Goal: Transaction & Acquisition: Book appointment/travel/reservation

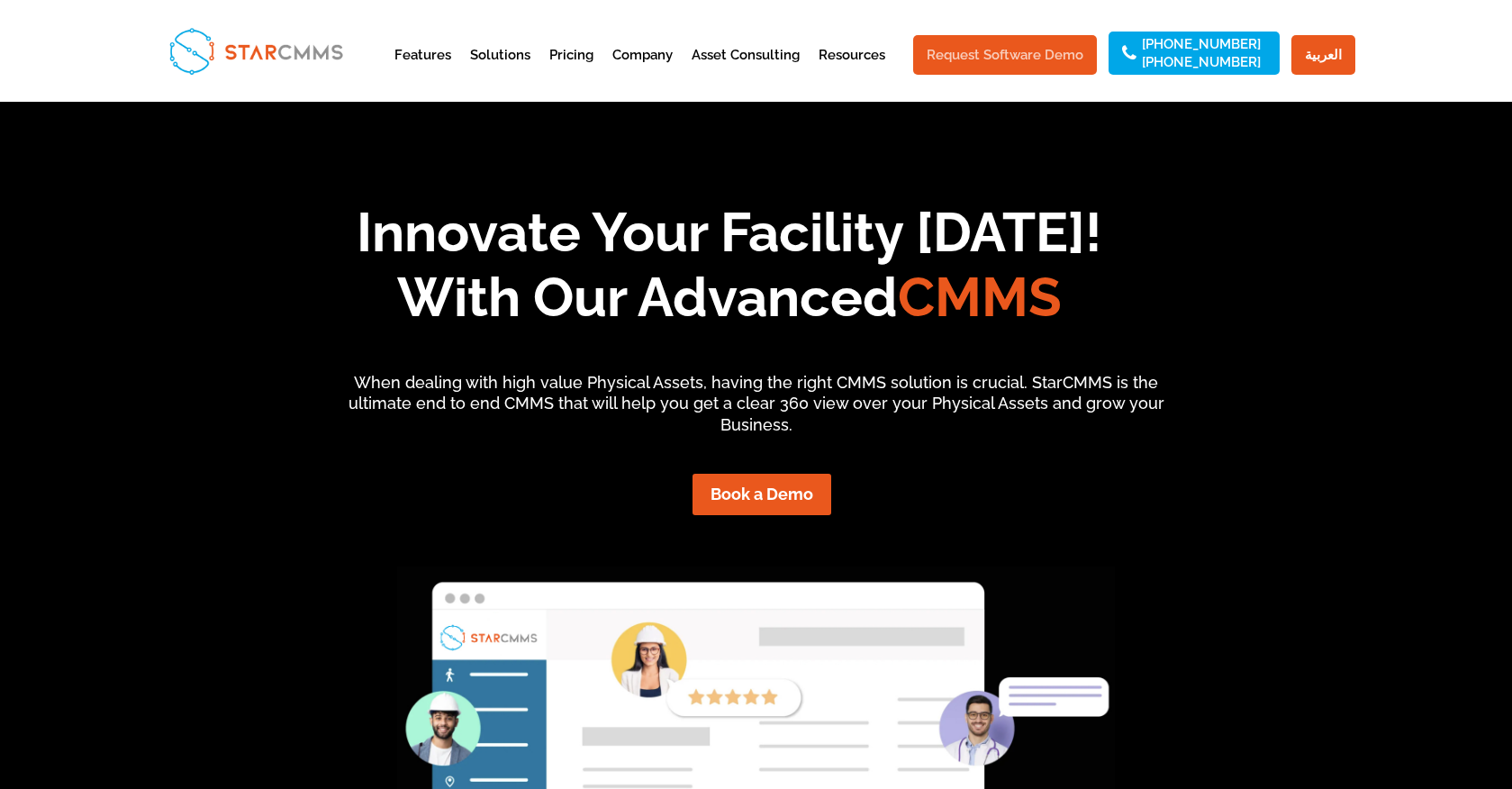
click at [1040, 43] on link "Request Software Demo" at bounding box center [1005, 55] width 184 height 39
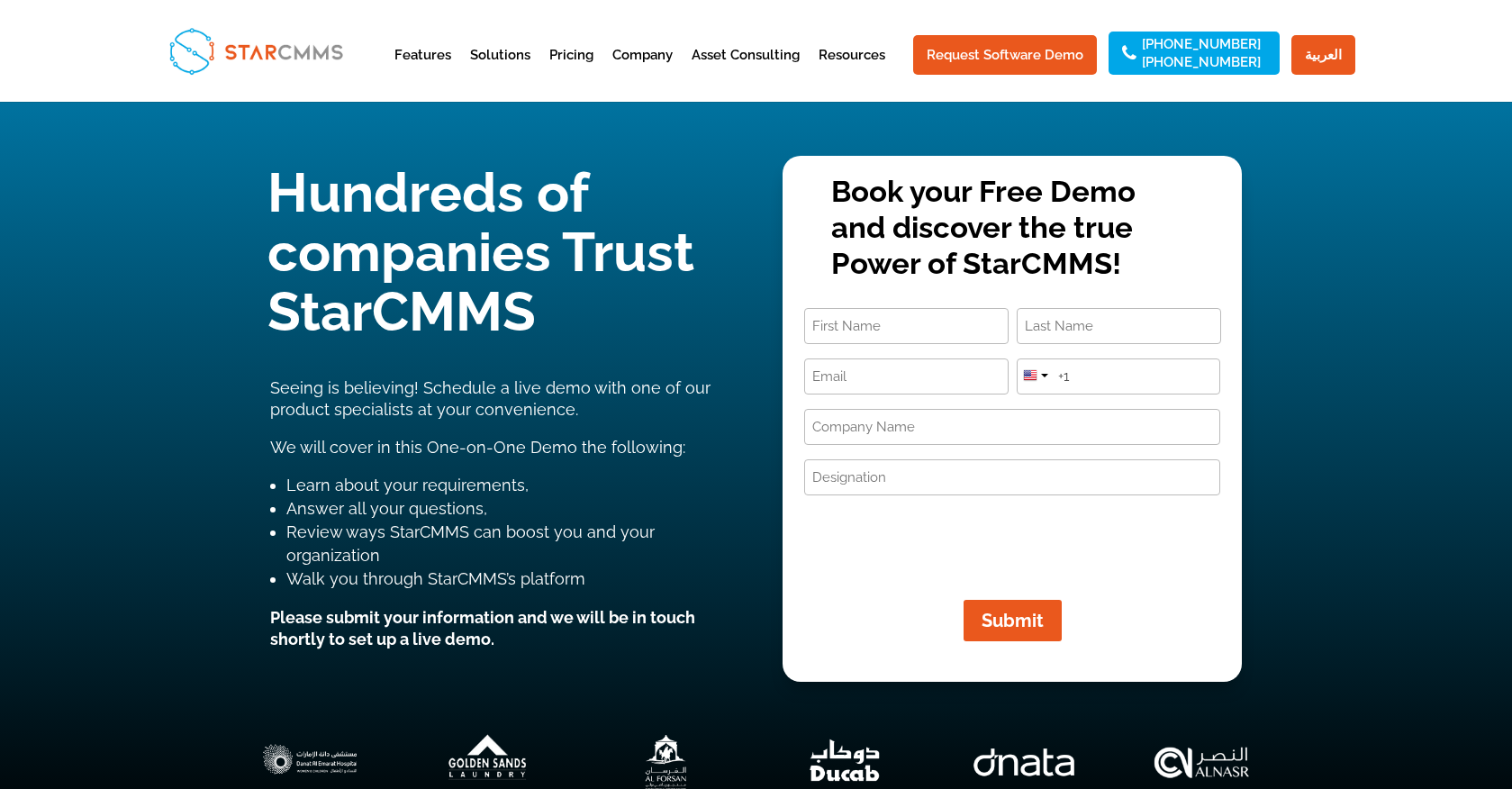
click at [933, 327] on input "First" at bounding box center [906, 326] width 204 height 36
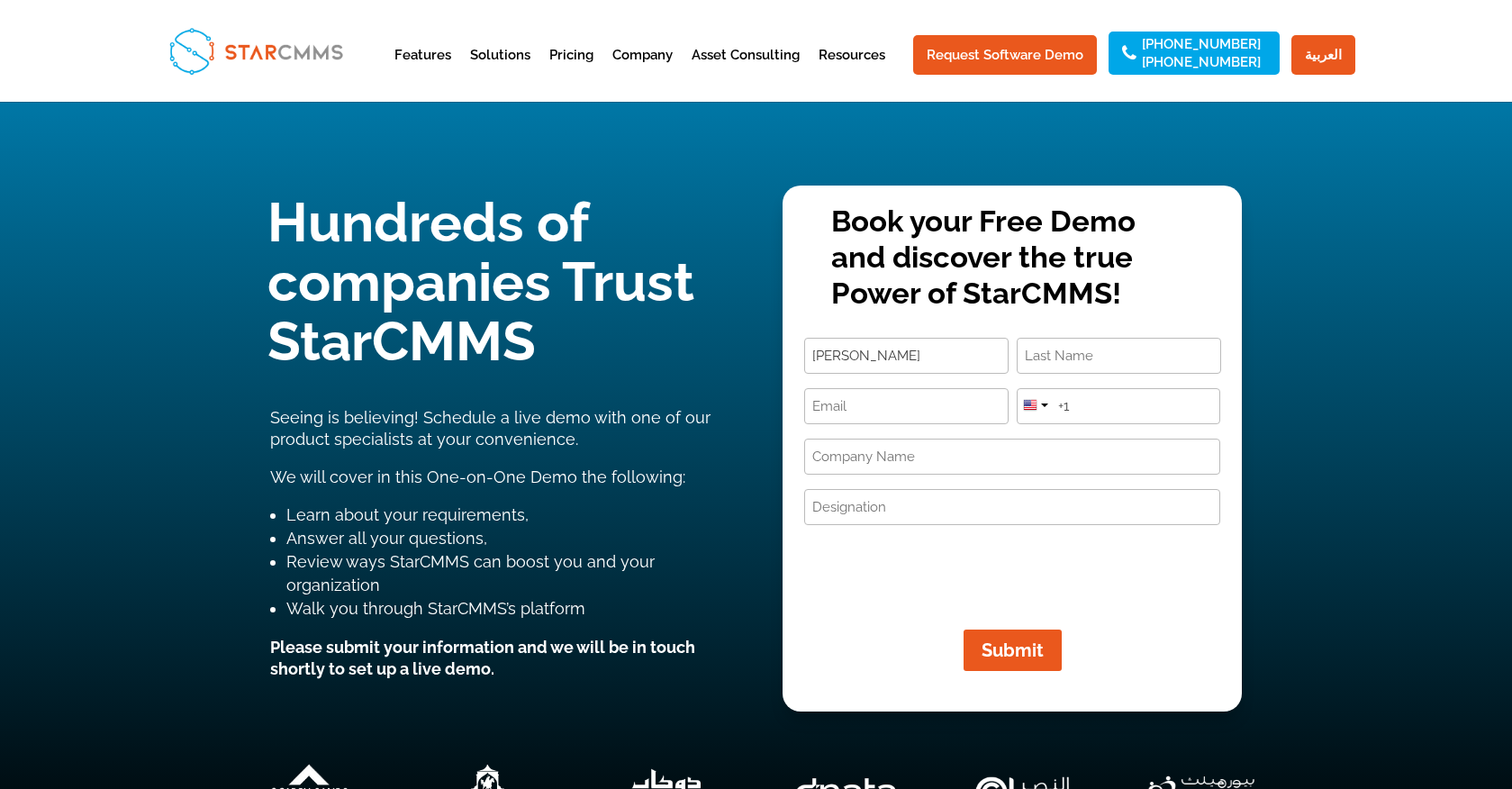
type input "Ann"
type input "Ayroso"
click at [906, 408] on input "Email (Required)" at bounding box center [906, 406] width 204 height 36
type input "anna.florabel@theyellowbulb.com"
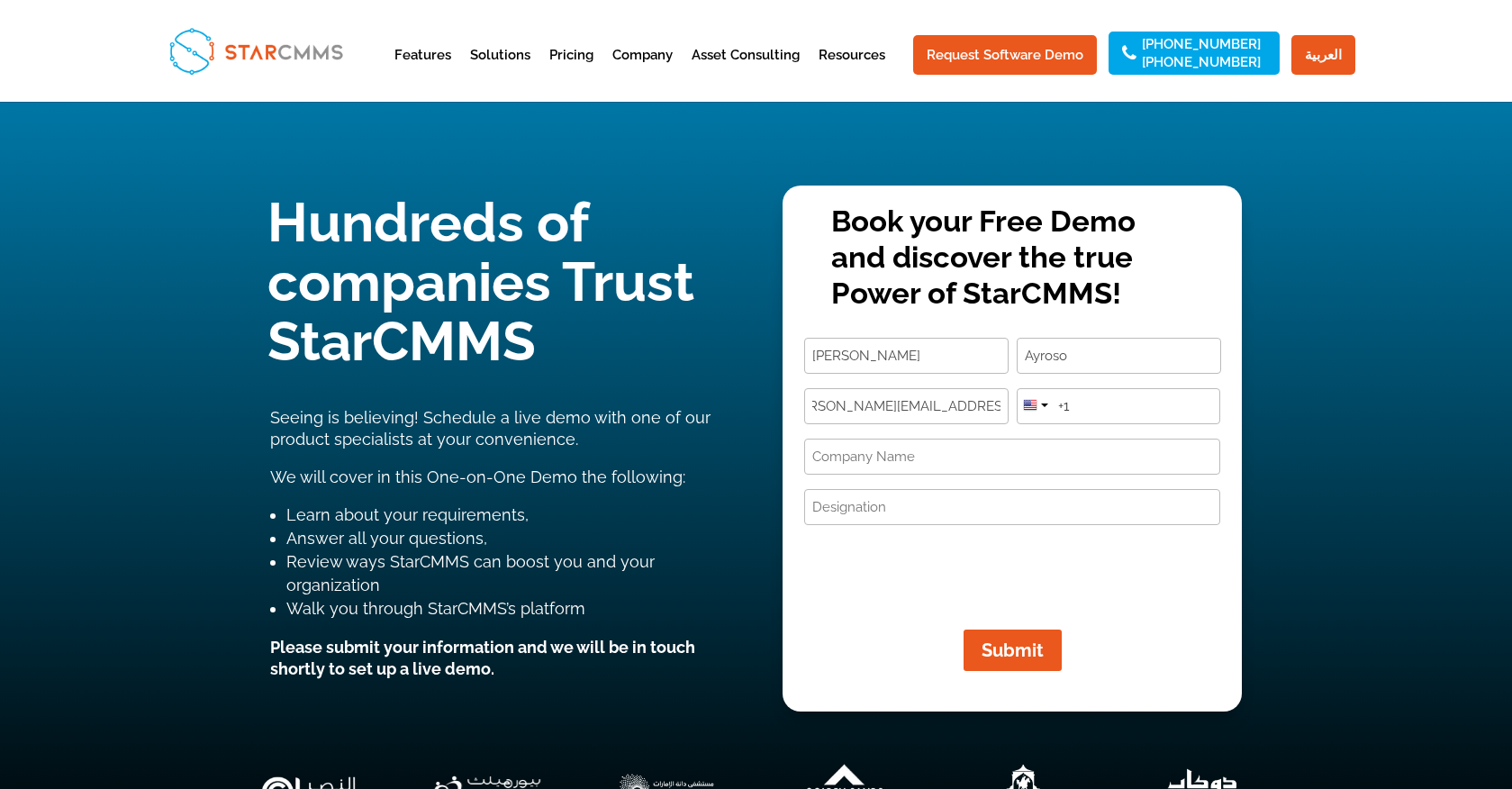
scroll to position [0, 0]
click at [1038, 411] on div at bounding box center [1035, 403] width 35 height 29
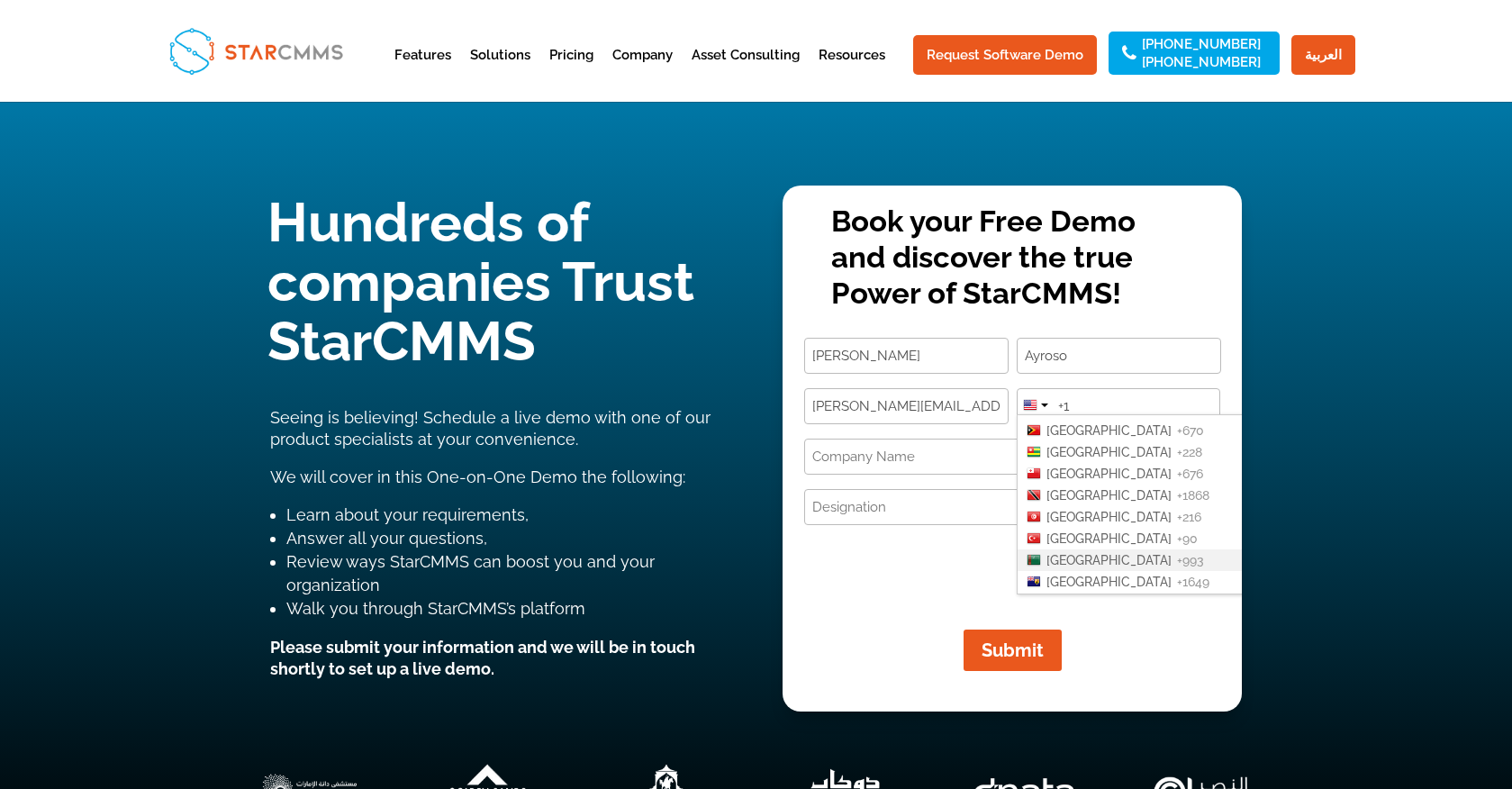
scroll to position [4397, 0]
click at [1111, 571] on span "United Arab Emirates" at bounding box center [1109, 578] width 125 height 15
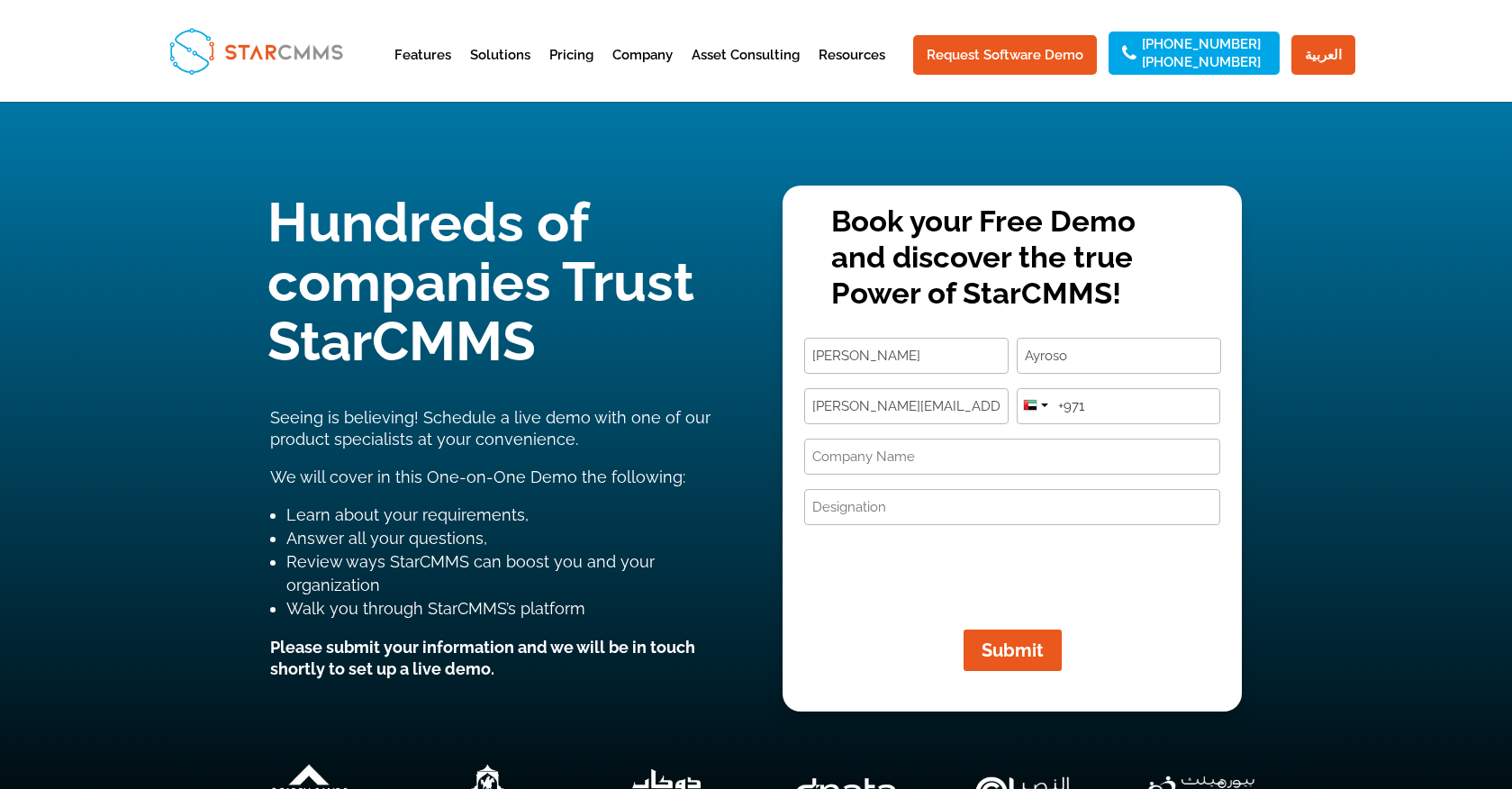
click at [1101, 402] on input "+971" at bounding box center [1119, 406] width 204 height 36
type input "[PHONE_NUMBER]"
click at [1003, 455] on input "Company Name (Required)" at bounding box center [1011, 456] width 416 height 36
type input "The Yellow Bulb DMCC"
click at [966, 507] on input "Designation (Required)" at bounding box center [1011, 507] width 416 height 36
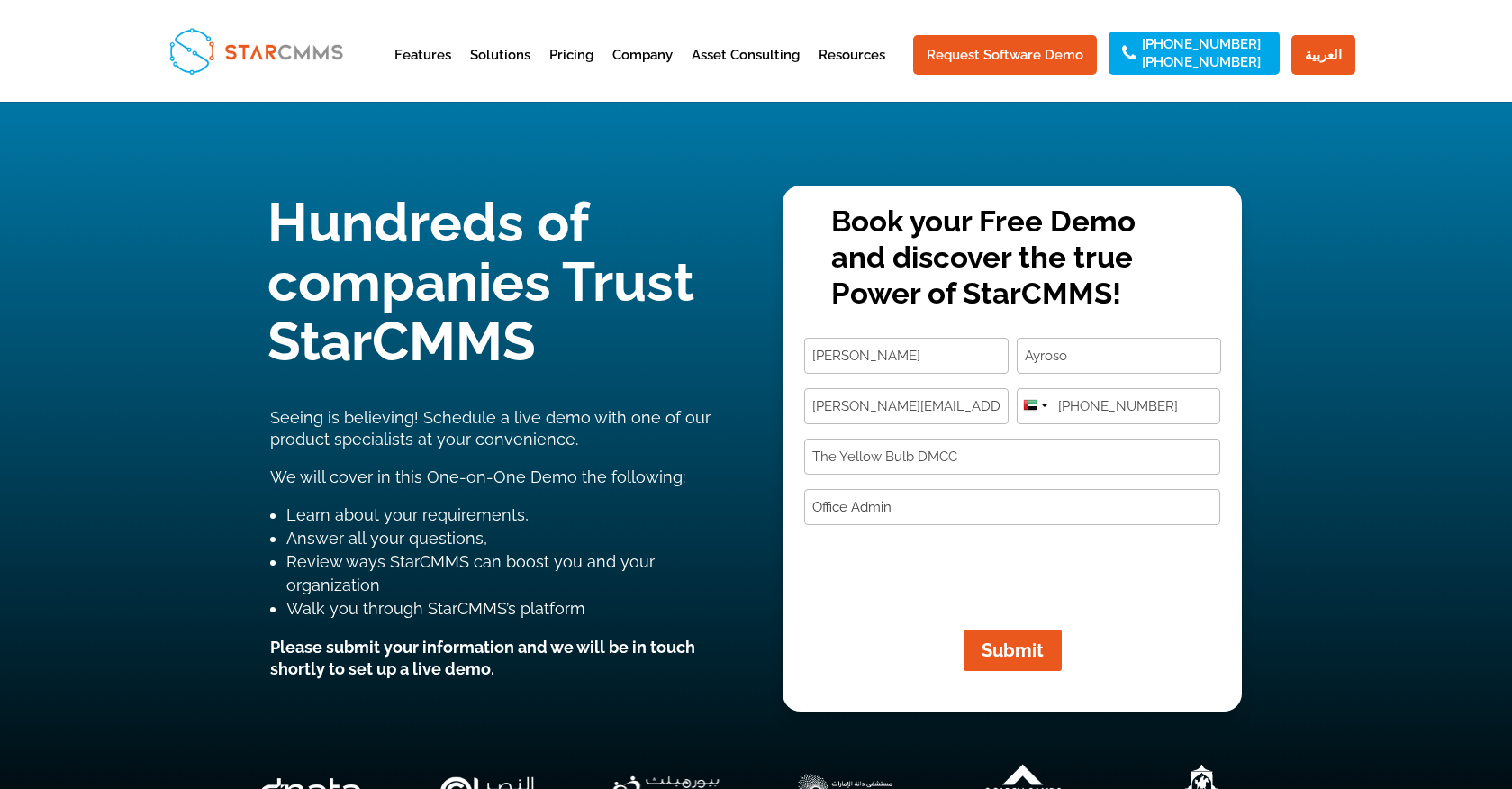
type input "Office Admin"
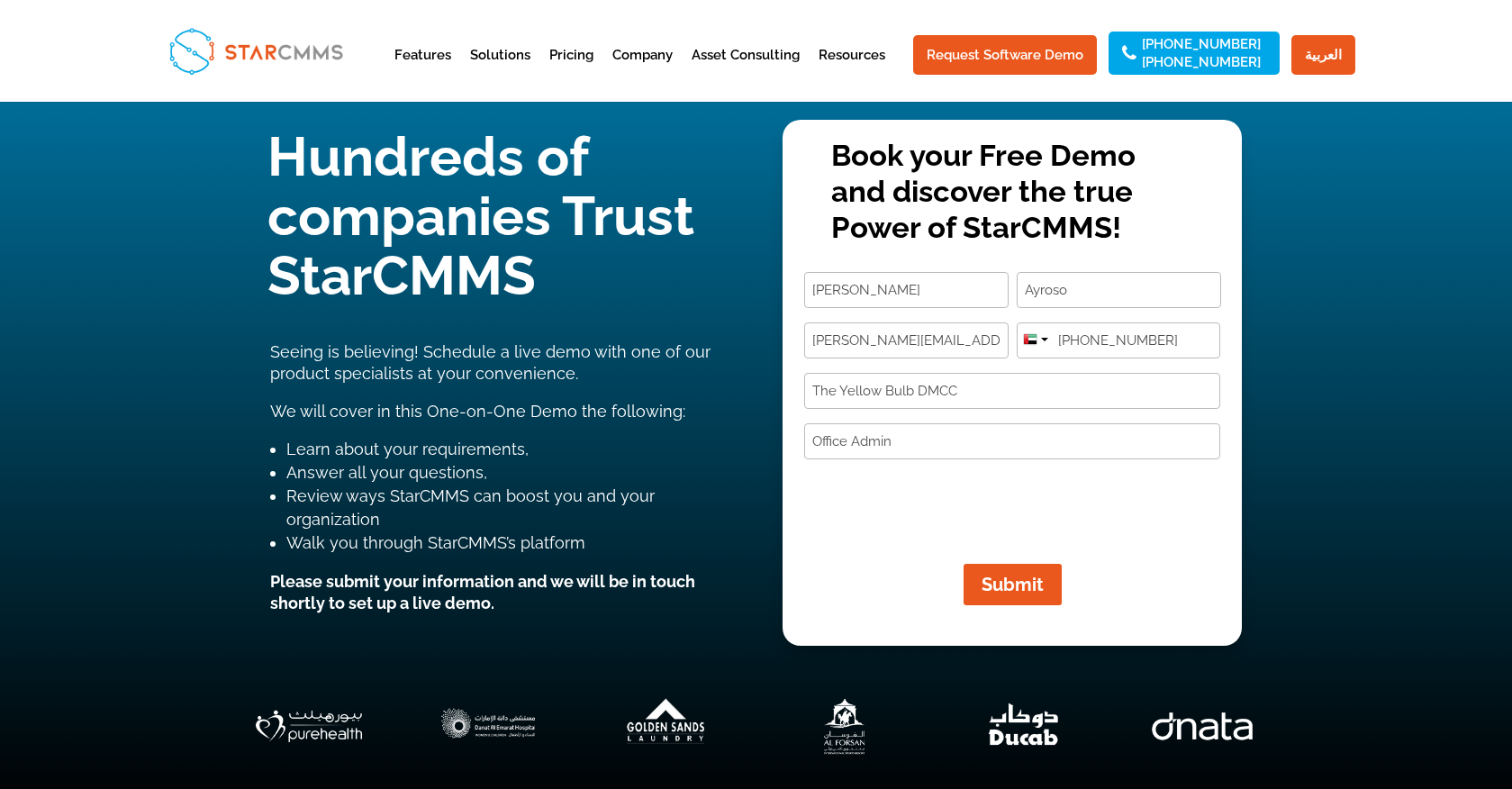
scroll to position [0, 0]
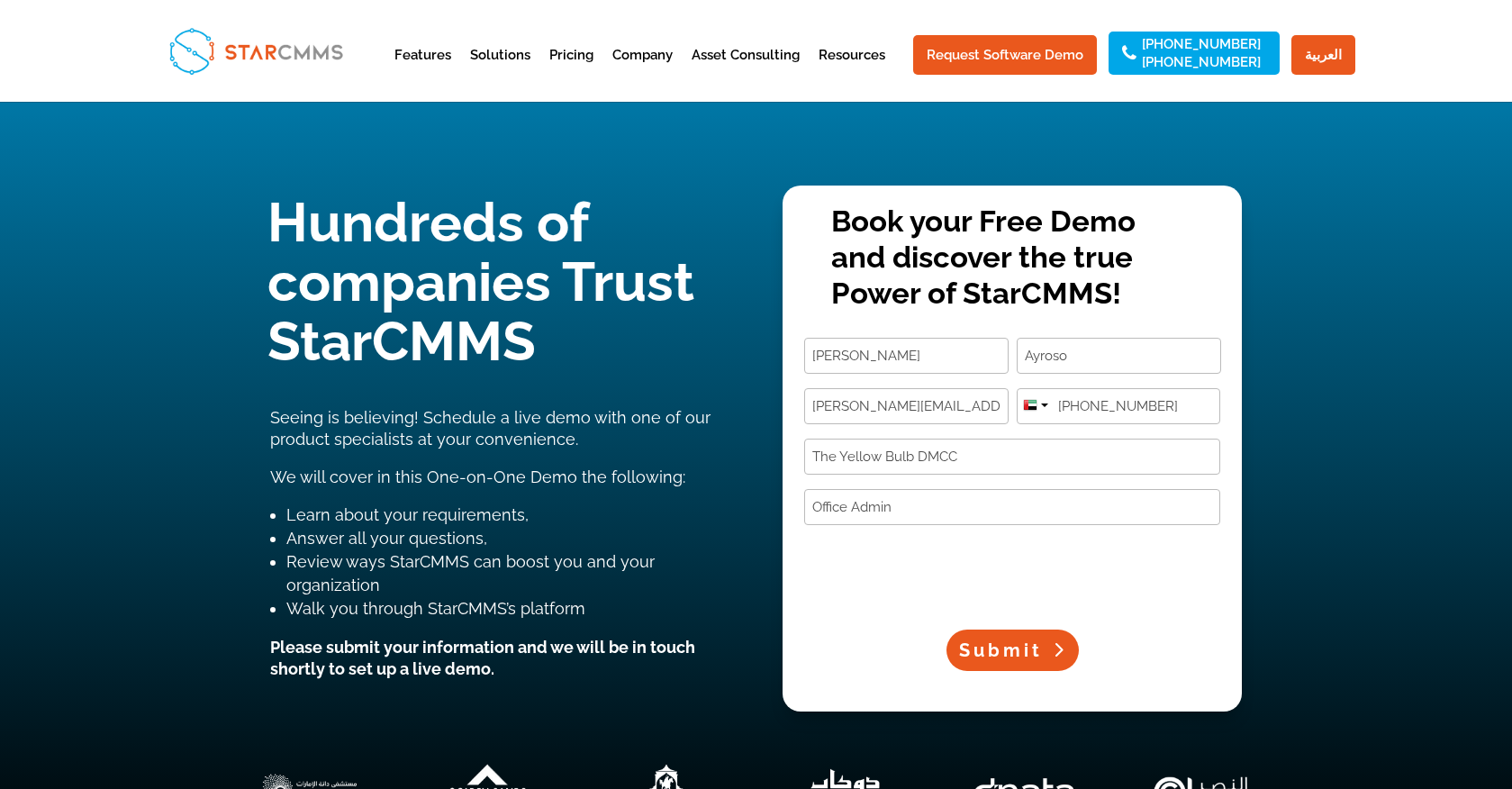
click at [1019, 657] on span "Submit" at bounding box center [1000, 651] width 84 height 22
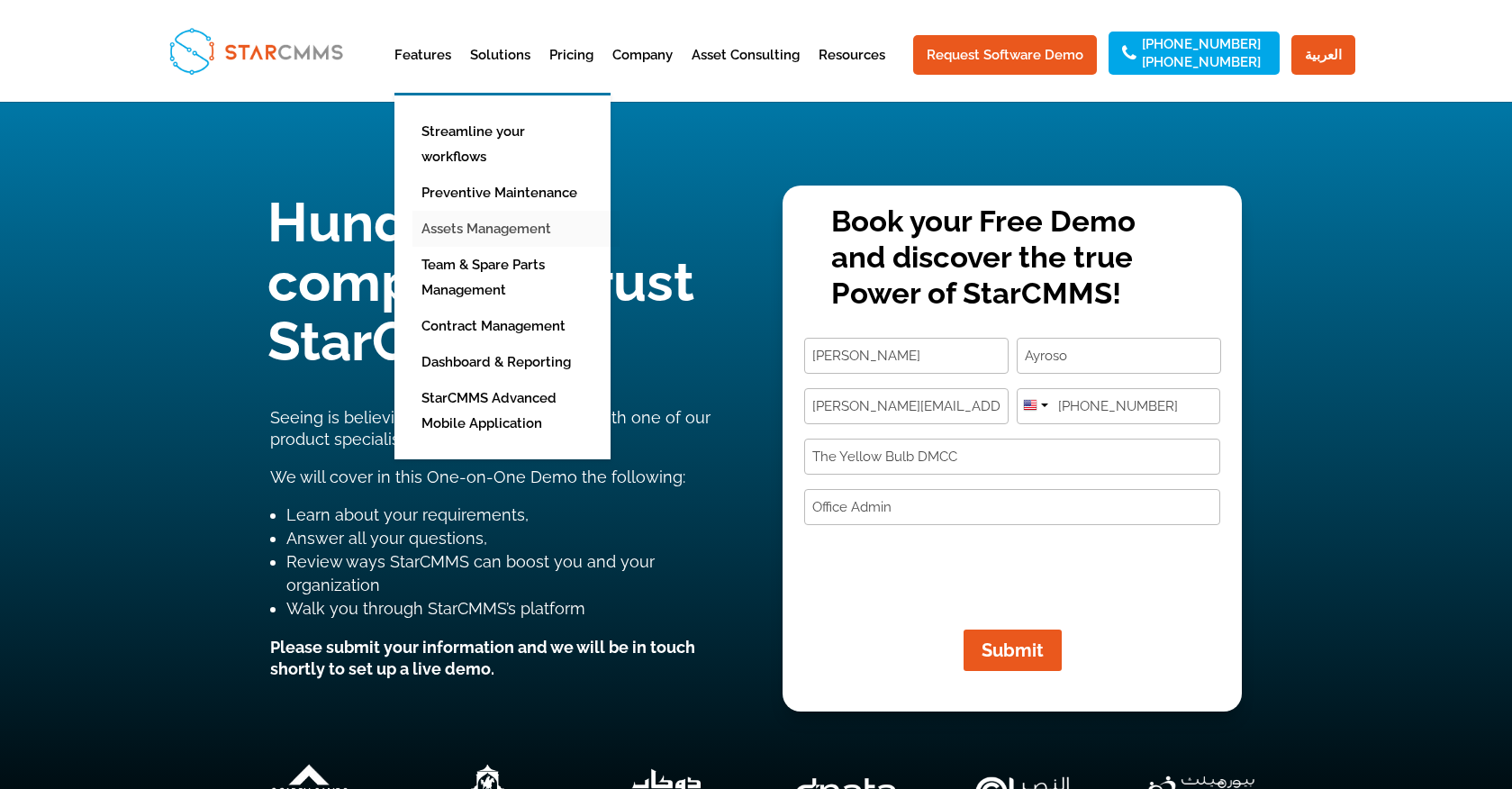
click at [506, 210] on link "Assets Management" at bounding box center [517, 228] width 207 height 36
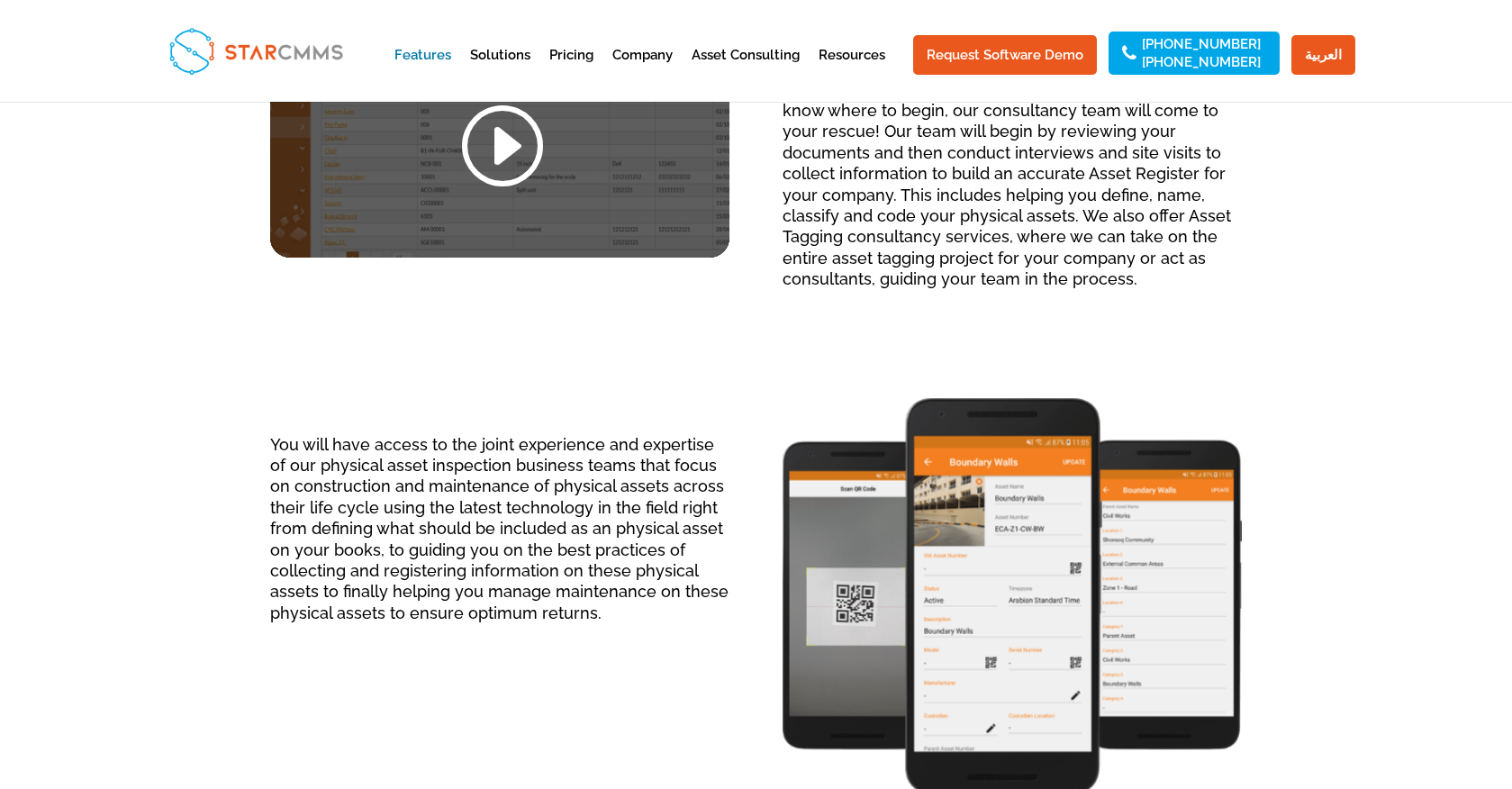
scroll to position [1261, 0]
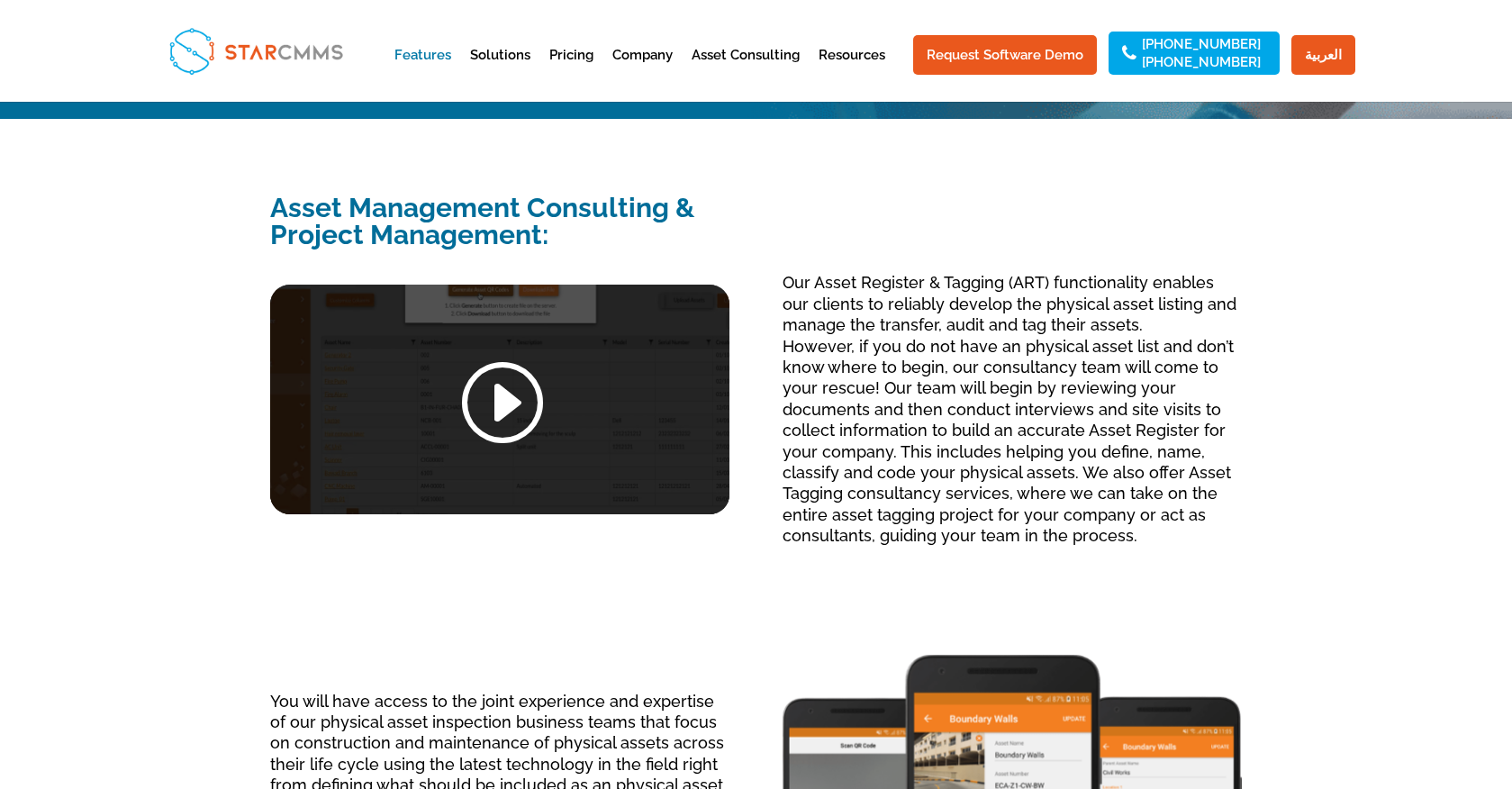
click at [501, 402] on link at bounding box center [500, 403] width 87 height 94
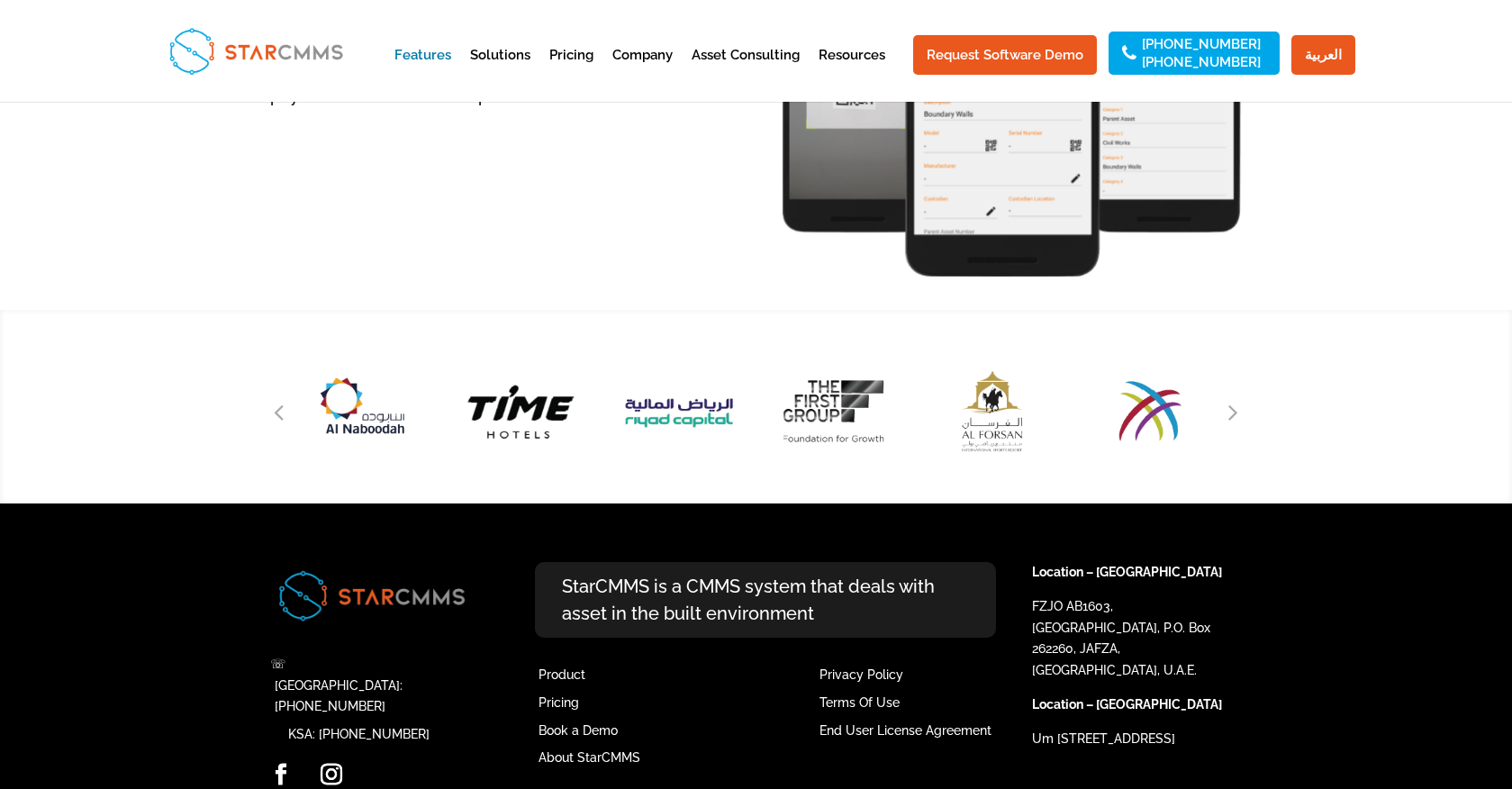
scroll to position [2074, 0]
